Goal: Complete application form: Complete application form

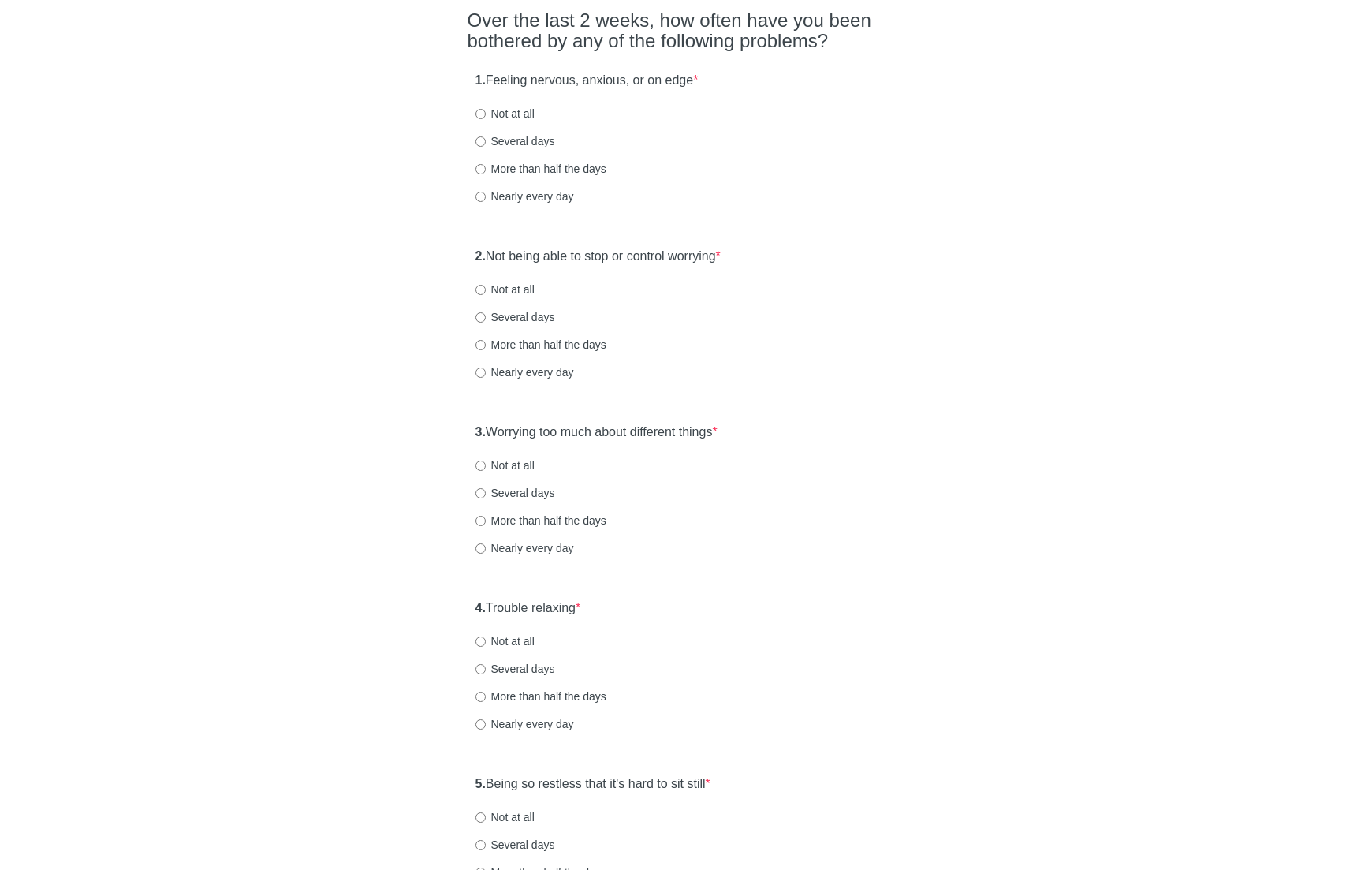
scroll to position [127, 0]
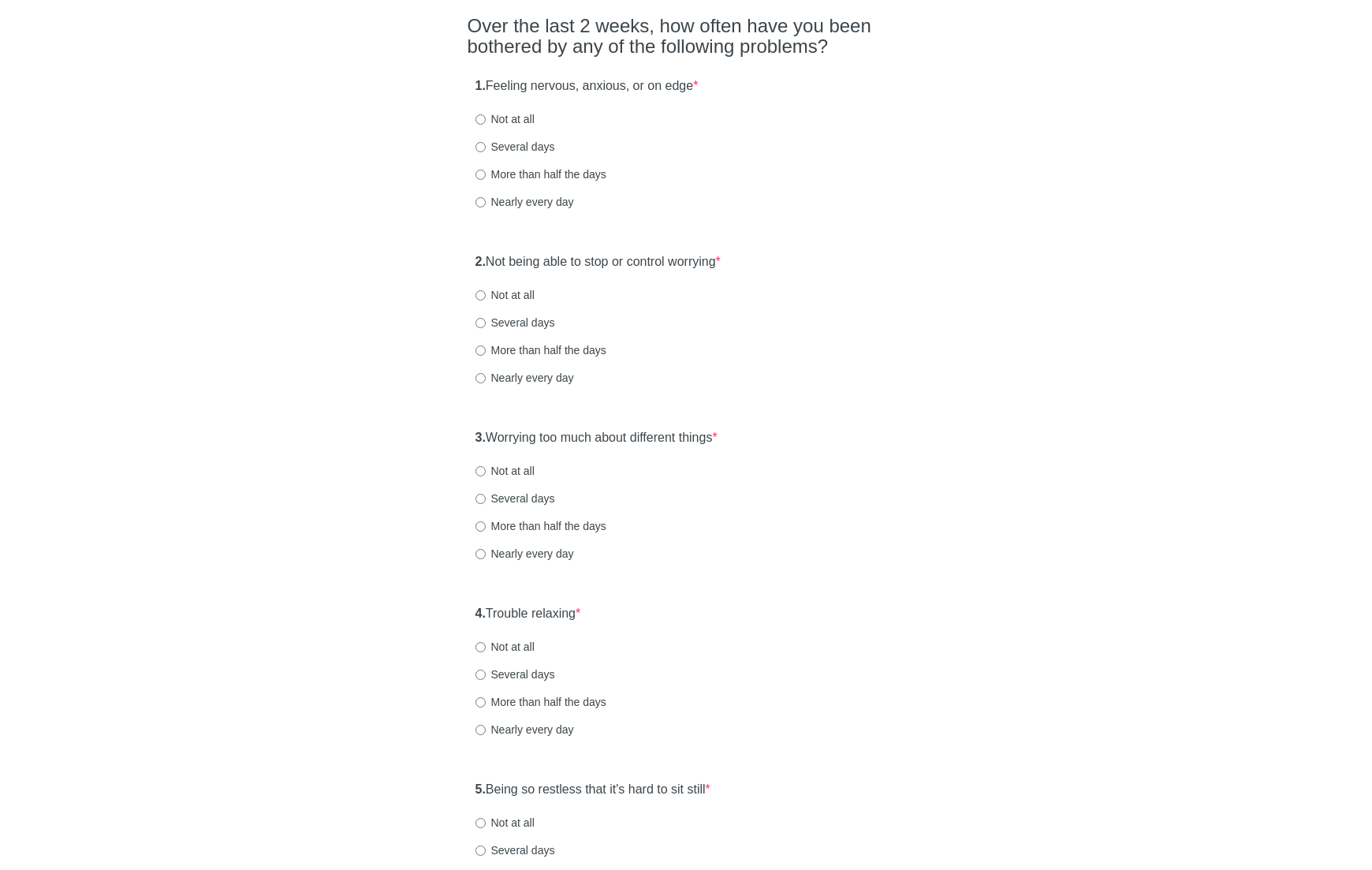
click at [512, 119] on label "Not at all" at bounding box center [504, 119] width 59 height 16
click at [486, 119] on input "Not at all" at bounding box center [480, 120] width 11 height 11
radio input "true"
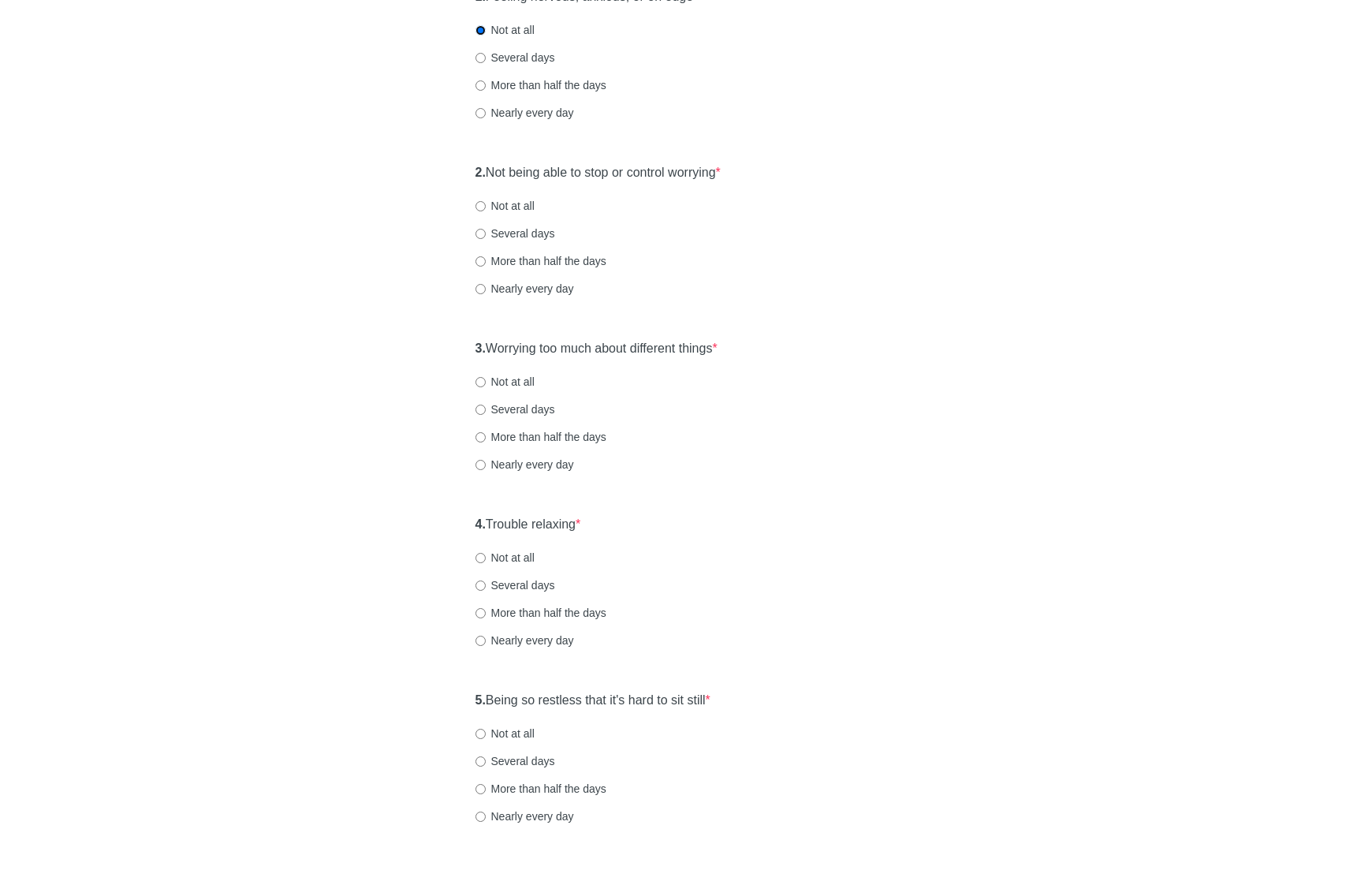
scroll to position [217, 0]
drag, startPoint x: 516, startPoint y: 205, endPoint x: 530, endPoint y: 217, distance: 18.4
click at [516, 205] on label "Not at all" at bounding box center [504, 203] width 59 height 16
click at [486, 205] on input "Not at all" at bounding box center [480, 203] width 11 height 11
radio input "true"
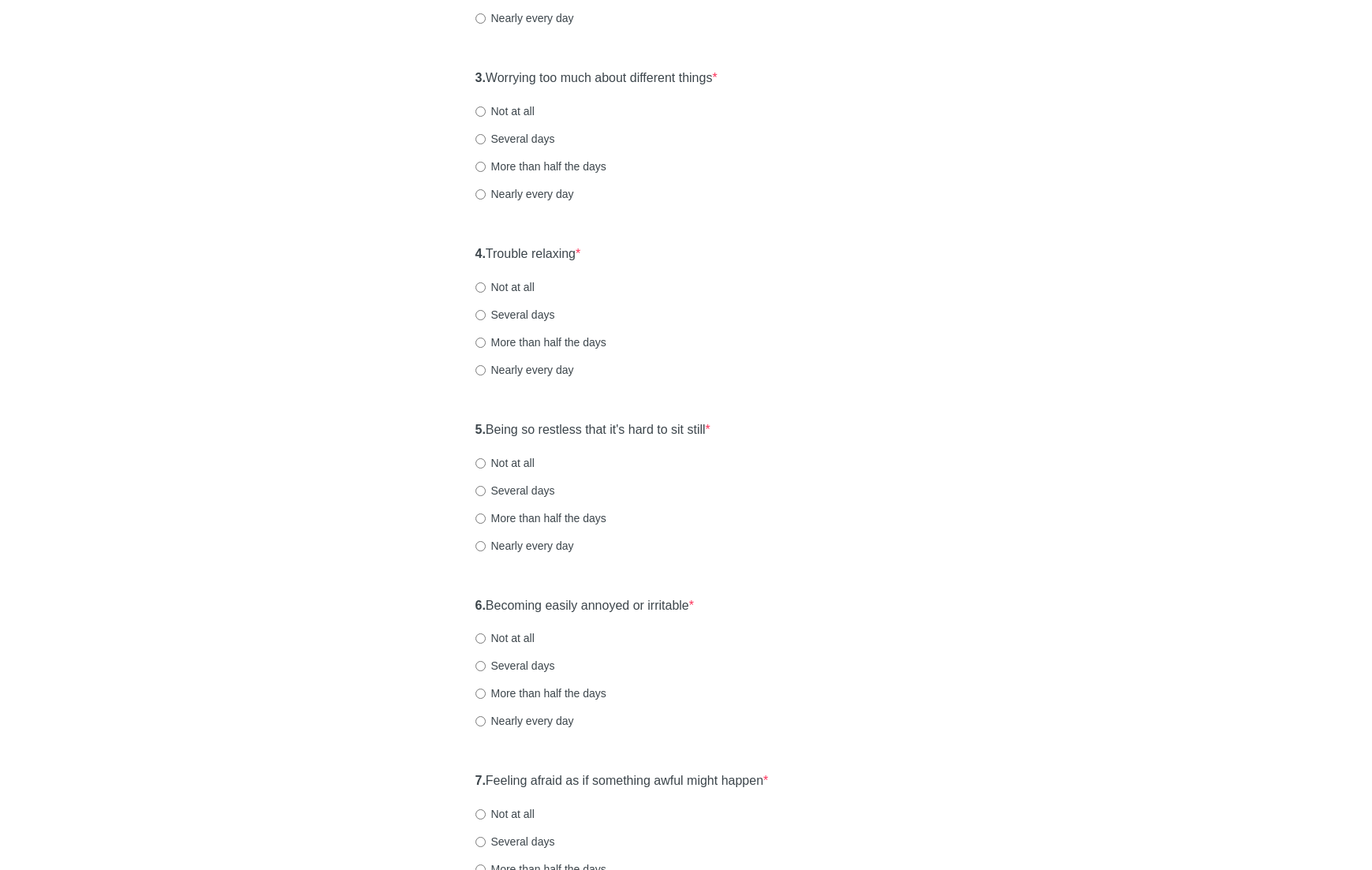
scroll to position [486, 0]
click at [510, 105] on label "Not at all" at bounding box center [504, 112] width 59 height 16
click at [486, 108] on input "Not at all" at bounding box center [480, 113] width 11 height 11
radio input "true"
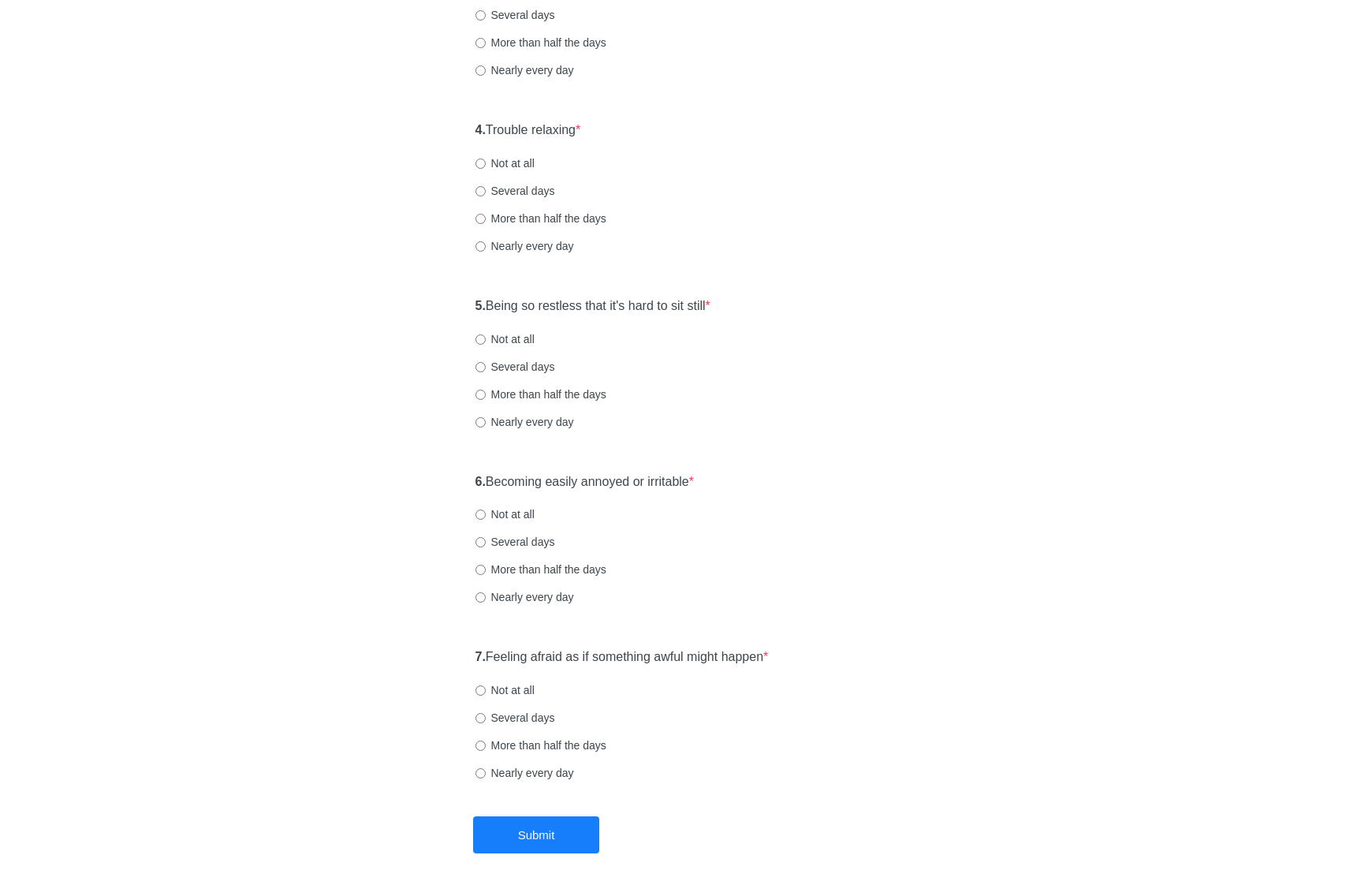
scroll to position [630, 0]
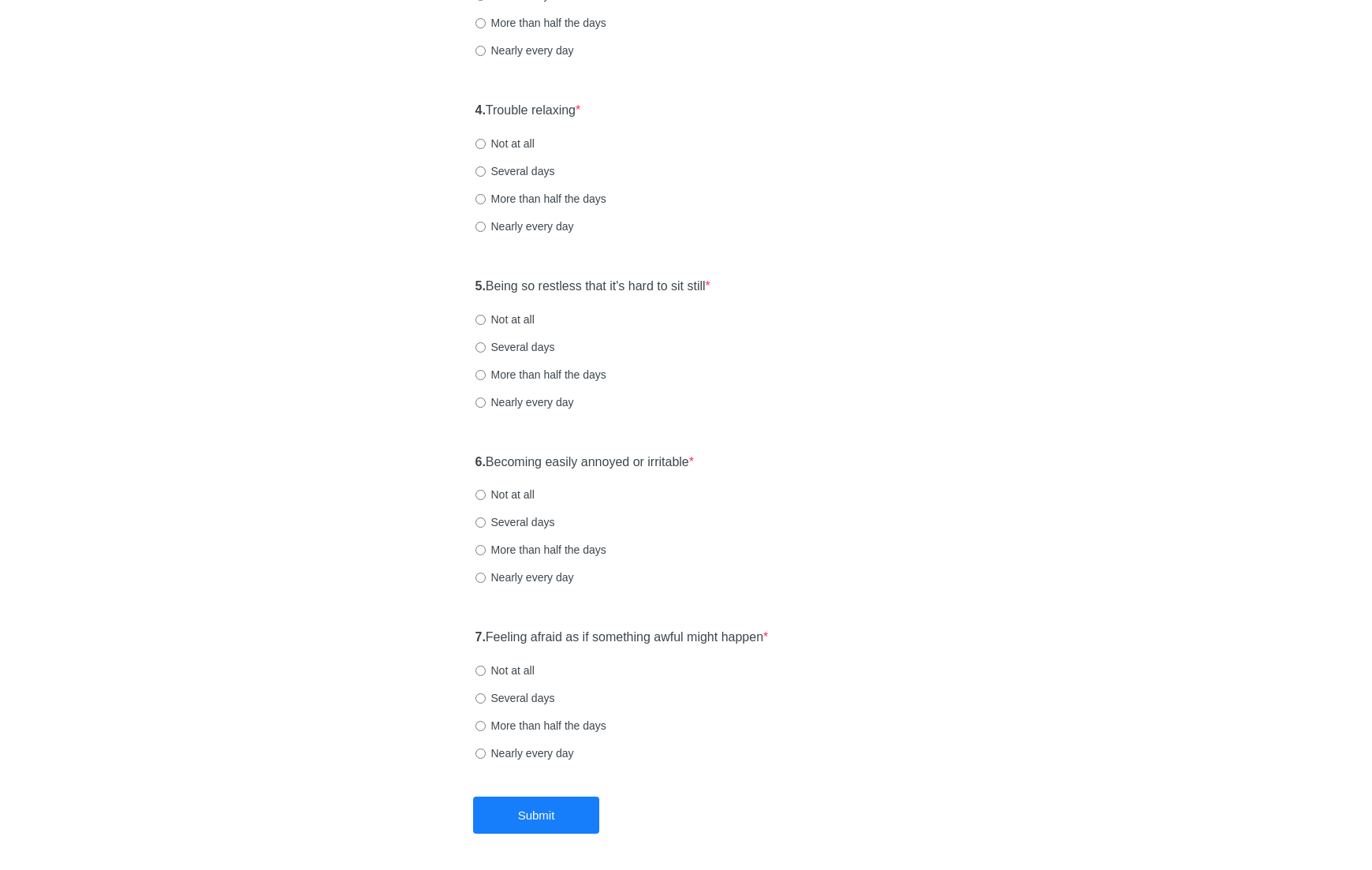
click at [496, 141] on label "Not at all" at bounding box center [504, 143] width 59 height 16
click at [486, 141] on input "Not at all" at bounding box center [480, 144] width 11 height 11
radio input "true"
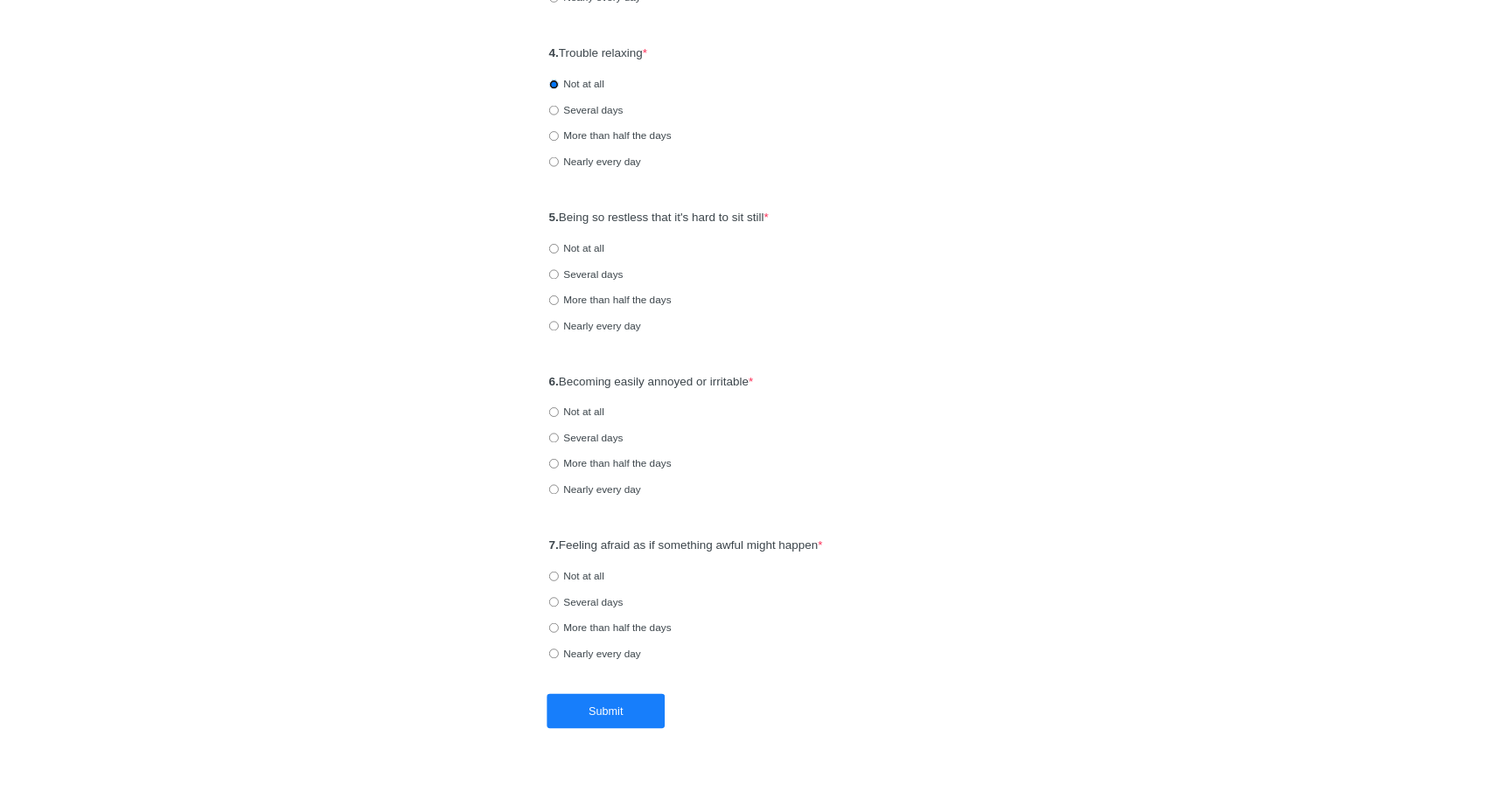
scroll to position [765, 0]
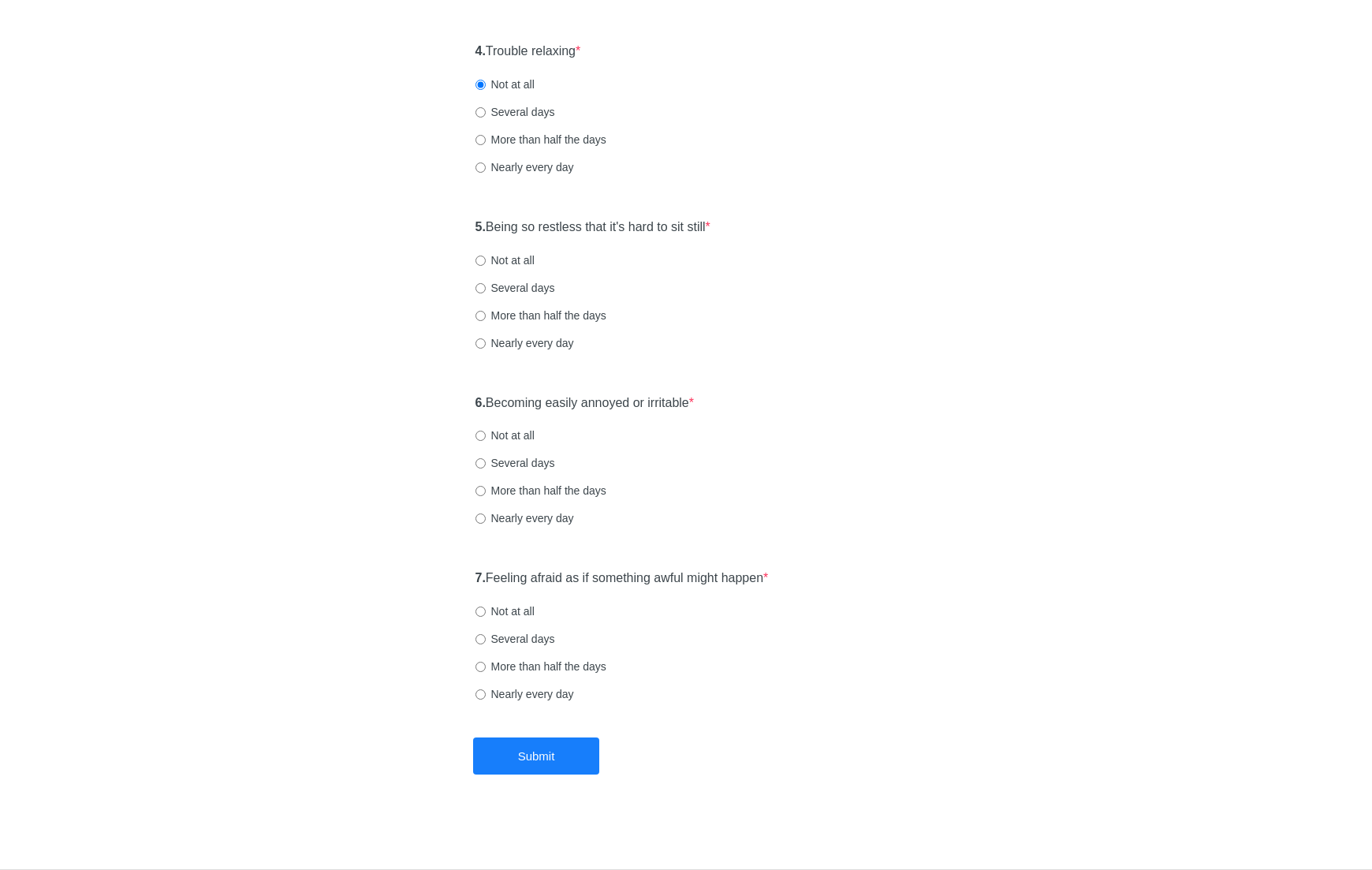
click at [515, 258] on label "Not at all" at bounding box center [504, 261] width 59 height 16
click at [486, 258] on input "Not at all" at bounding box center [480, 261] width 11 height 11
radio input "true"
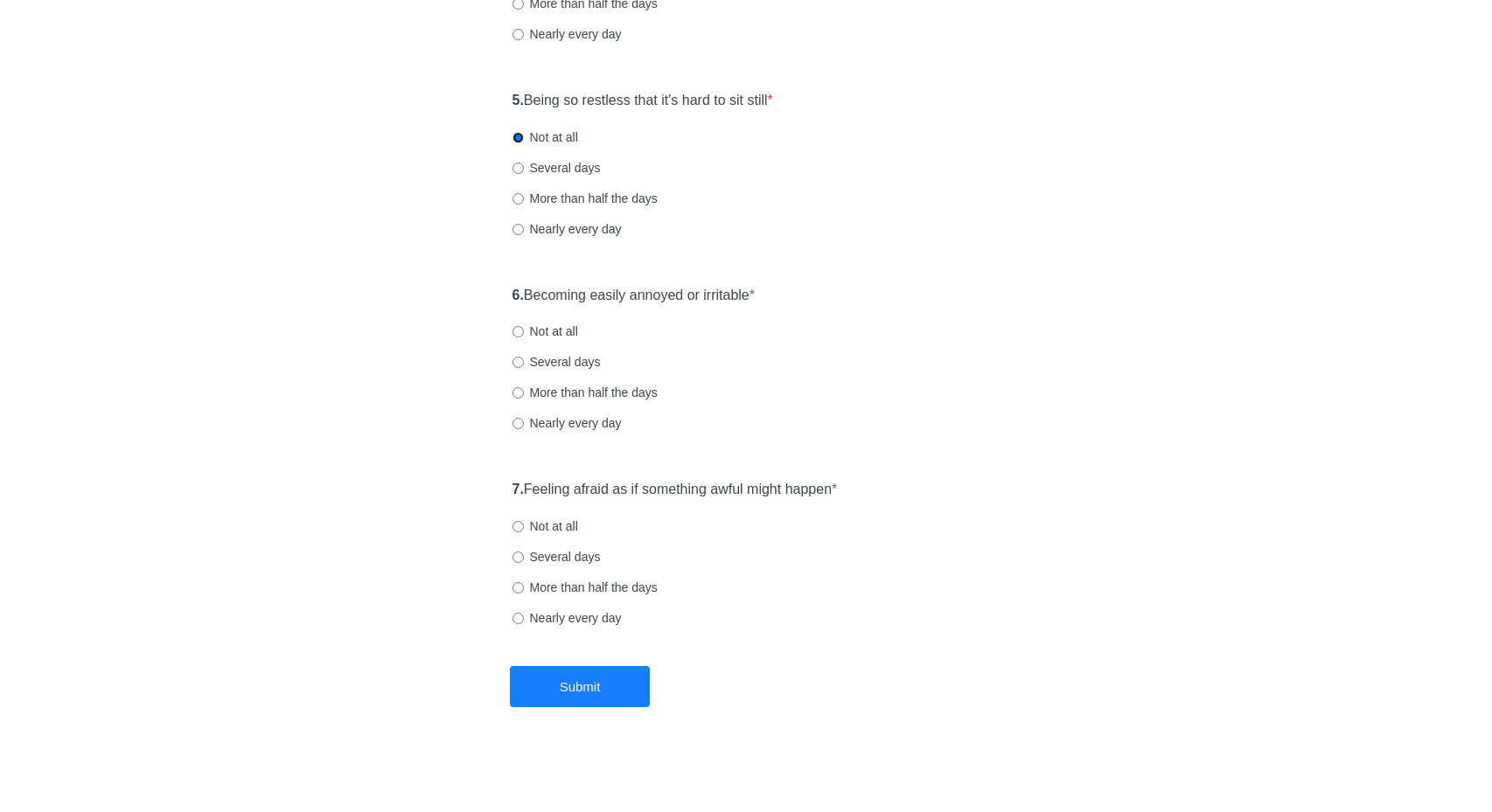
scroll to position [917, 0]
click at [561, 329] on label "Not at all" at bounding box center [545, 331] width 65 height 18
click at [524, 329] on input "Not at all" at bounding box center [518, 332] width 12 height 12
radio input "true"
drag, startPoint x: 556, startPoint y: 525, endPoint x: 557, endPoint y: 570, distance: 45.0
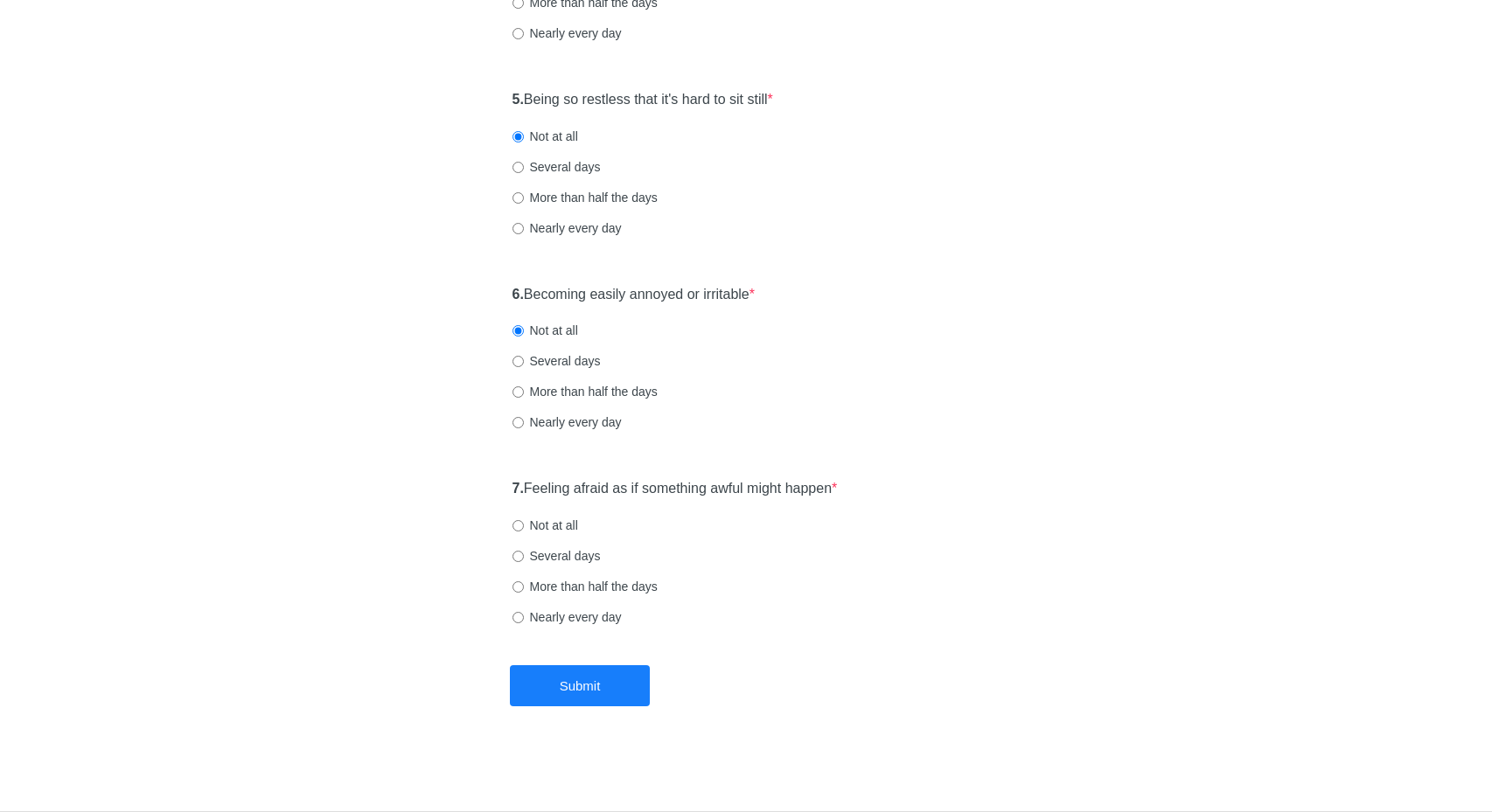
click at [556, 526] on label "Not at all" at bounding box center [545, 526] width 65 height 18
click at [524, 526] on input "Not at all" at bounding box center [518, 526] width 12 height 12
radio input "true"
drag, startPoint x: 565, startPoint y: 695, endPoint x: 586, endPoint y: 693, distance: 21.1
click at [569, 694] on button "Submit" at bounding box center [580, 686] width 140 height 41
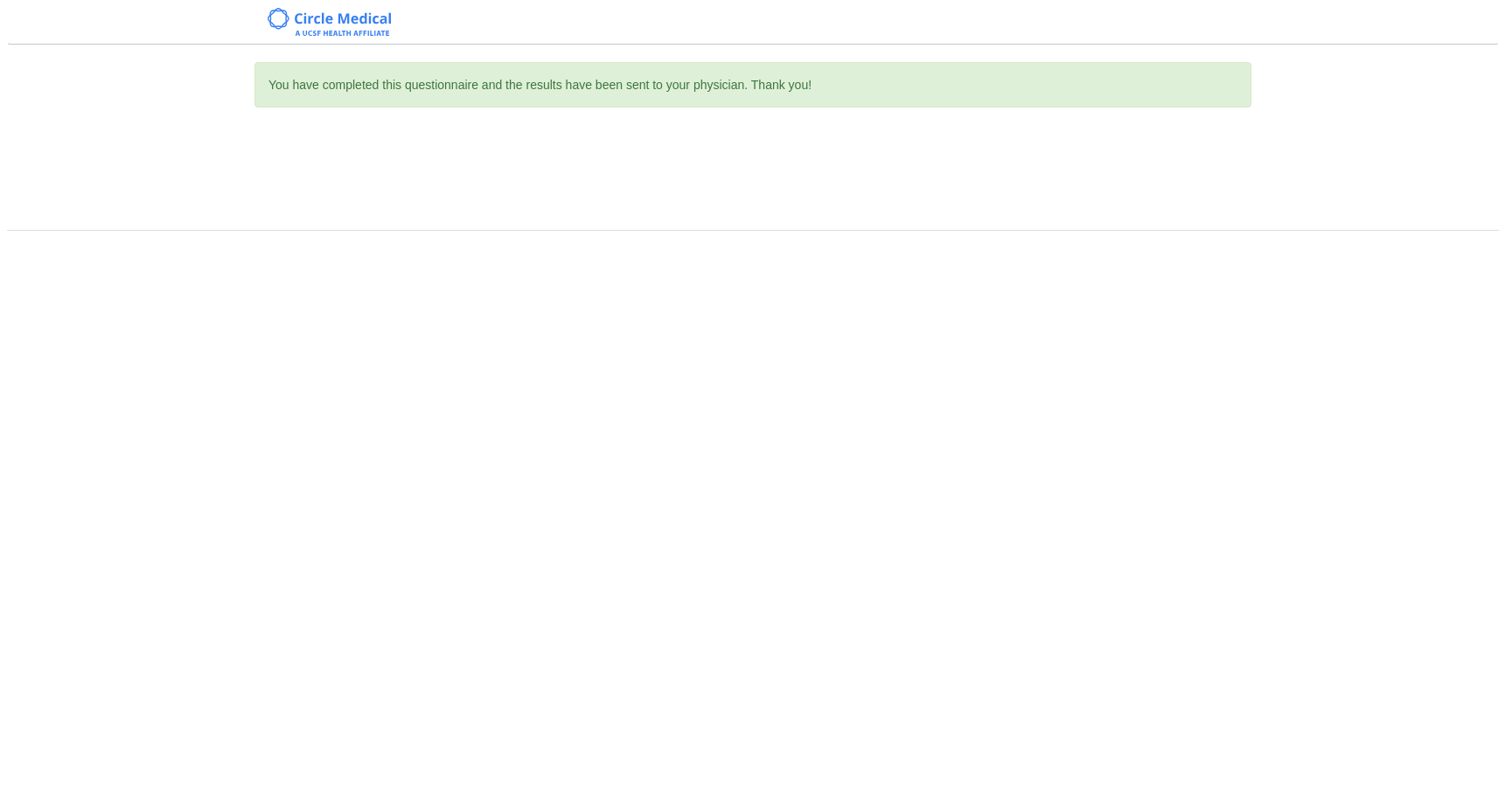
scroll to position [0, 0]
